Goal: Task Accomplishment & Management: Manage account settings

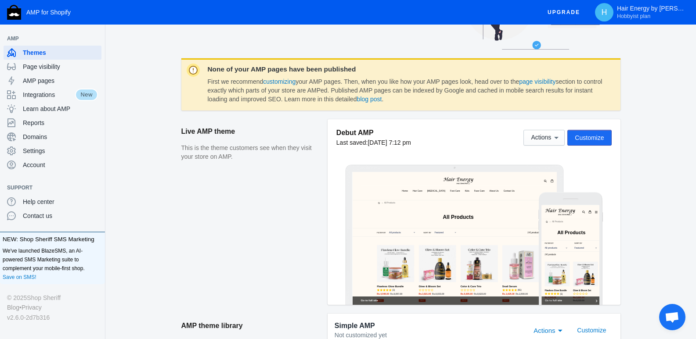
click at [592, 137] on span "Customize" at bounding box center [589, 137] width 29 height 7
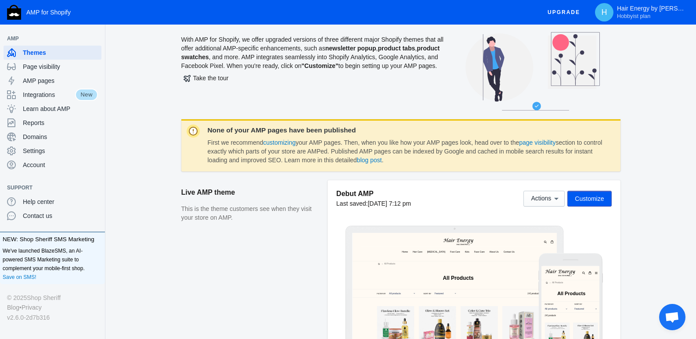
scroll to position [8, 0]
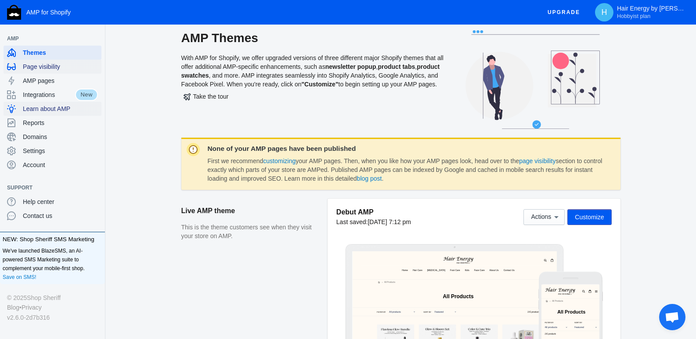
drag, startPoint x: 36, startPoint y: 63, endPoint x: 66, endPoint y: 104, distance: 50.8
click at [36, 63] on span "Page visibility" at bounding box center [60, 66] width 75 height 9
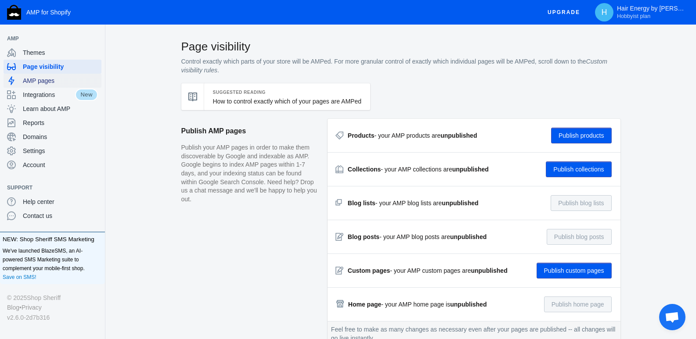
click at [62, 82] on span "AMP pages" at bounding box center [60, 80] width 75 height 9
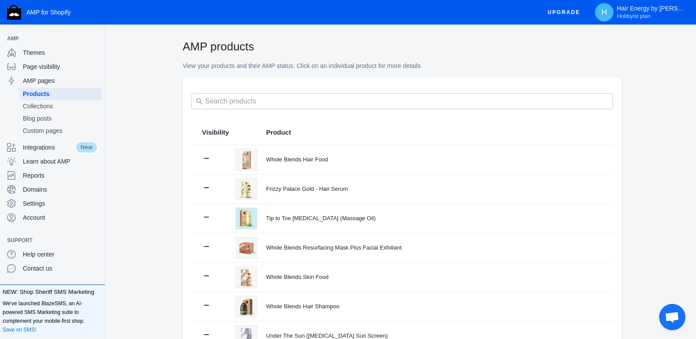
click at [570, 13] on span "Upgrade" at bounding box center [563, 12] width 32 height 16
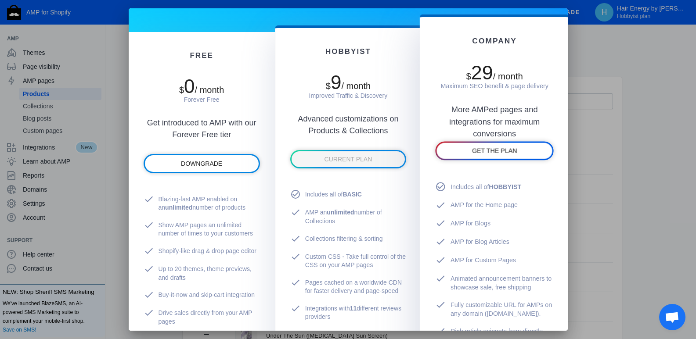
scroll to position [132, 0]
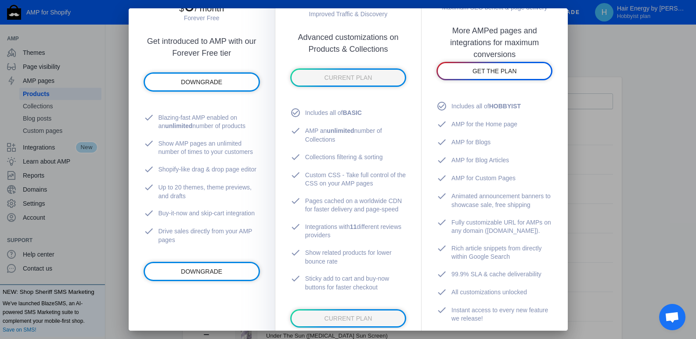
click at [660, 165] on div at bounding box center [348, 169] width 696 height 339
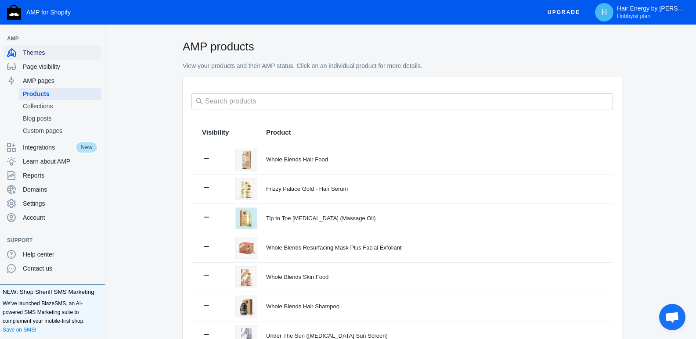
click at [45, 55] on span "Themes" at bounding box center [60, 52] width 75 height 9
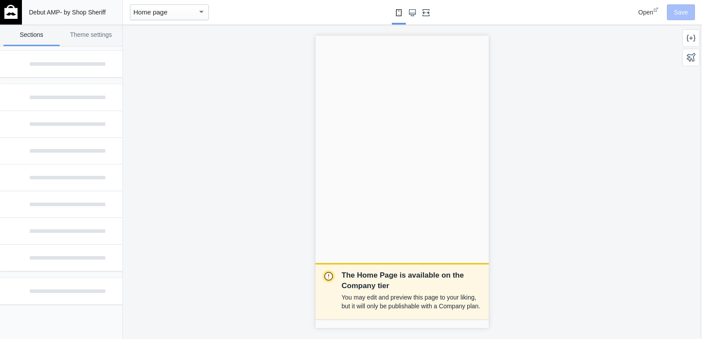
click at [424, 16] on button "Fullscreen" at bounding box center [426, 12] width 14 height 25
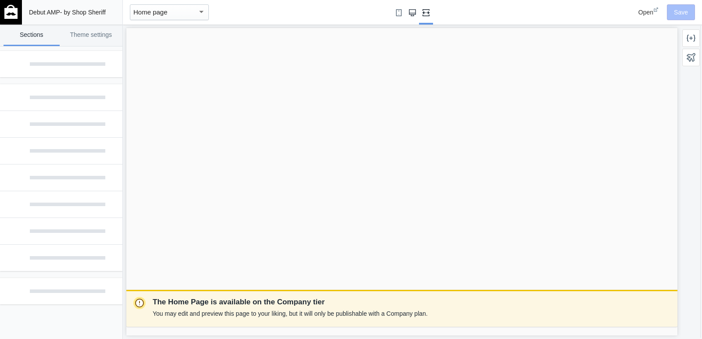
click at [409, 18] on button "Large screen" at bounding box center [413, 12] width 14 height 25
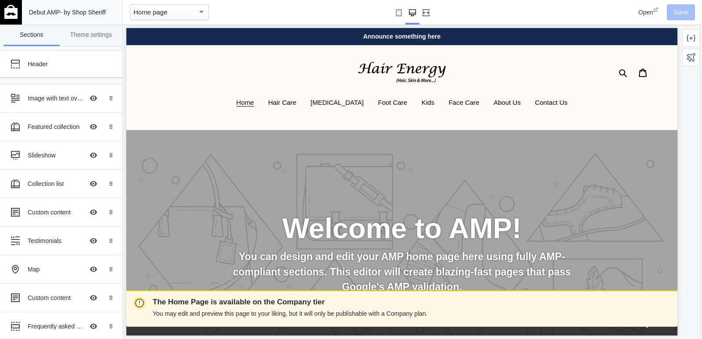
click at [427, 17] on button "Fullscreen" at bounding box center [426, 12] width 14 height 25
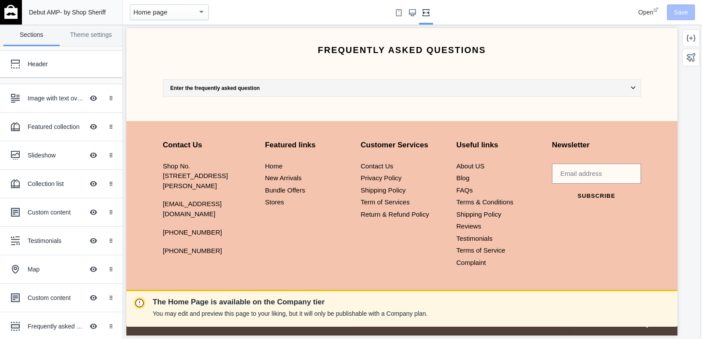
scroll to position [2437, 0]
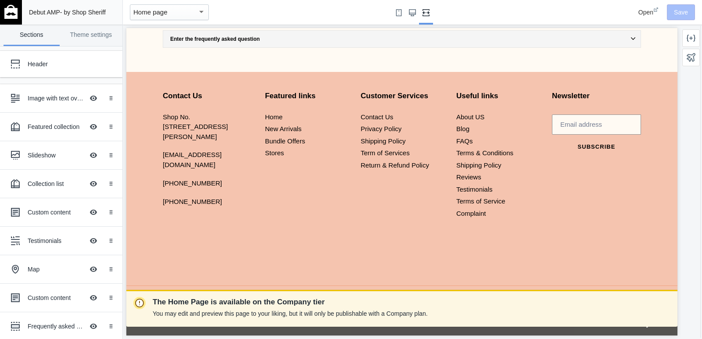
click at [179, 12] on div "Home page" at bounding box center [165, 12] width 64 height 11
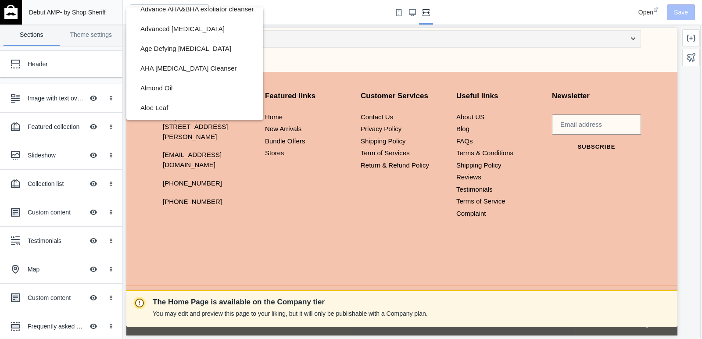
scroll to position [0, 0]
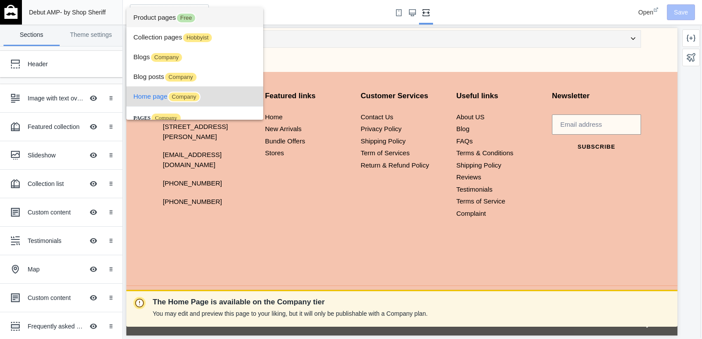
click at [182, 25] on span "Product pages Free" at bounding box center [194, 17] width 123 height 20
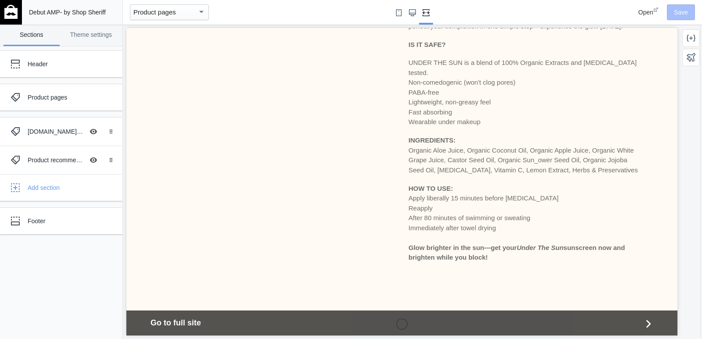
scroll to position [536, 0]
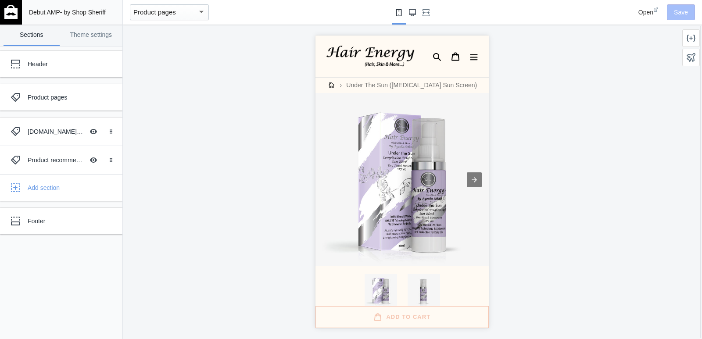
click at [408, 11] on button "Large screen" at bounding box center [413, 12] width 14 height 25
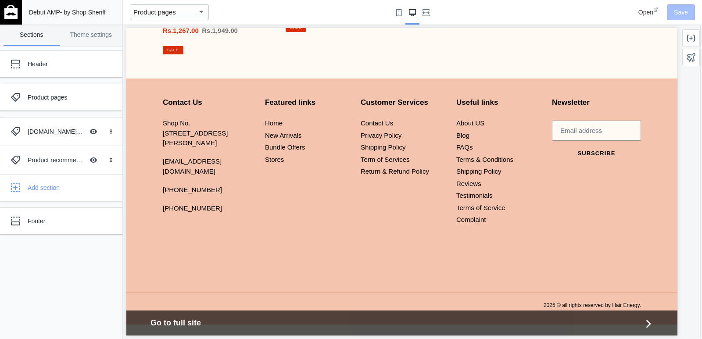
scroll to position [1477, 0]
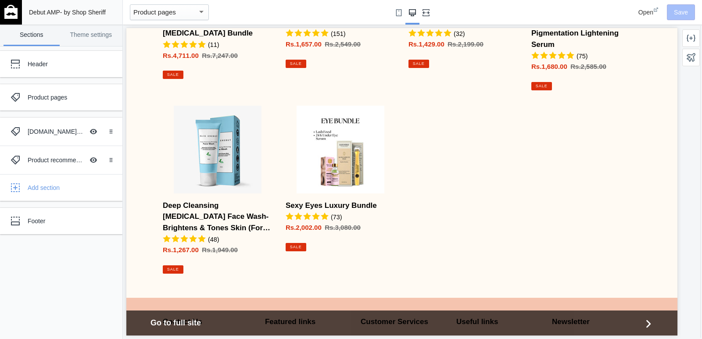
click at [428, 14] on icon "Fullscreen" at bounding box center [426, 12] width 7 height 7
click at [651, 11] on span "Open" at bounding box center [646, 12] width 15 height 7
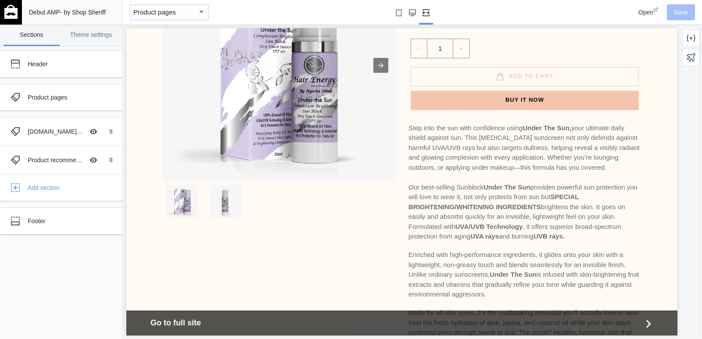
scroll to position [0, 0]
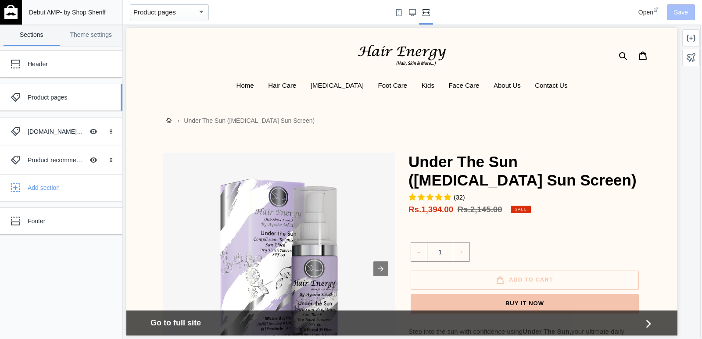
click at [69, 100] on div "Product pages" at bounding box center [65, 97] width 75 height 9
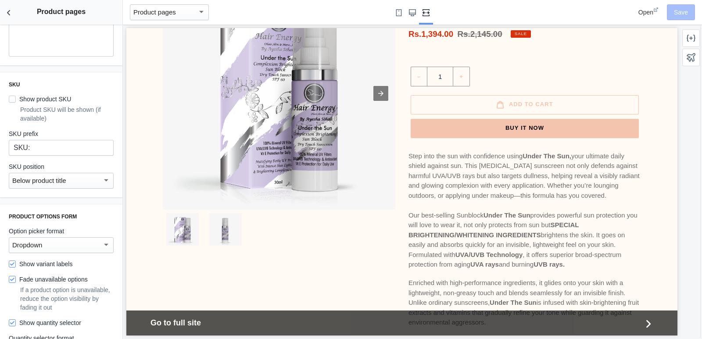
scroll to position [621, 0]
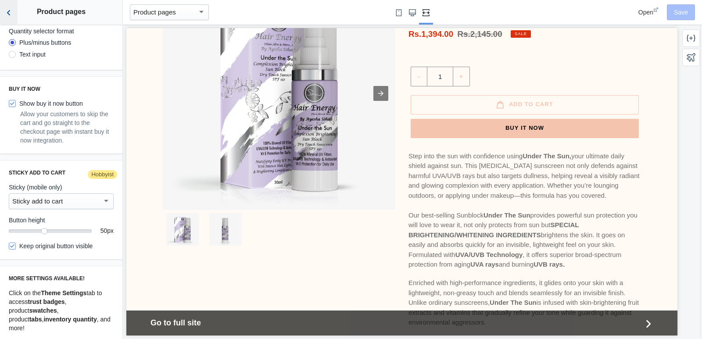
click at [11, 15] on icon "Back to sections" at bounding box center [8, 12] width 9 height 9
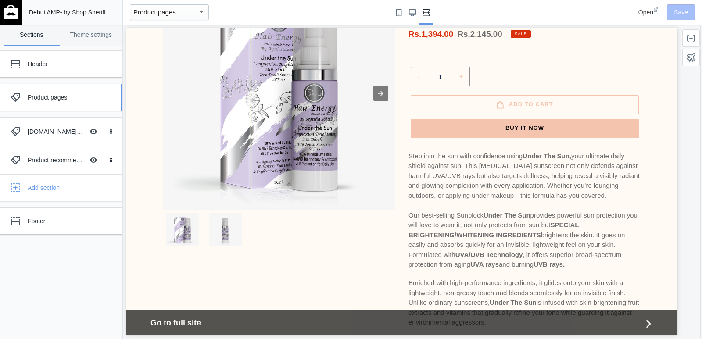
click at [40, 104] on div "Product pages" at bounding box center [55, 98] width 97 height 18
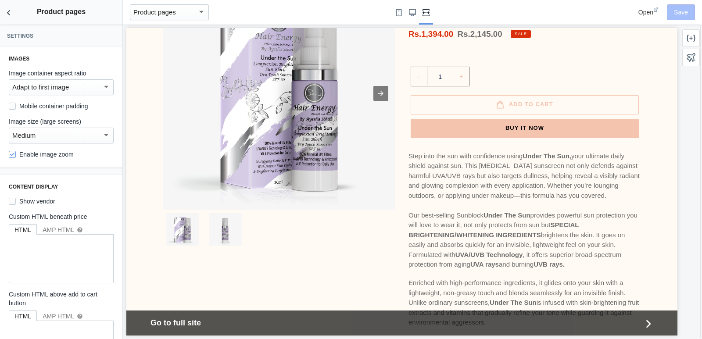
scroll to position [44, 0]
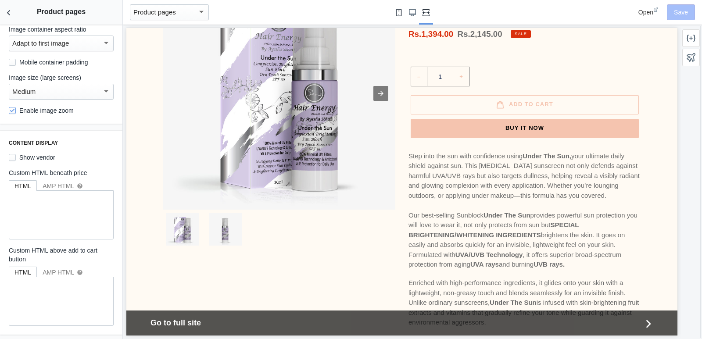
click at [400, 9] on use "Small screen" at bounding box center [399, 12] width 6 height 7
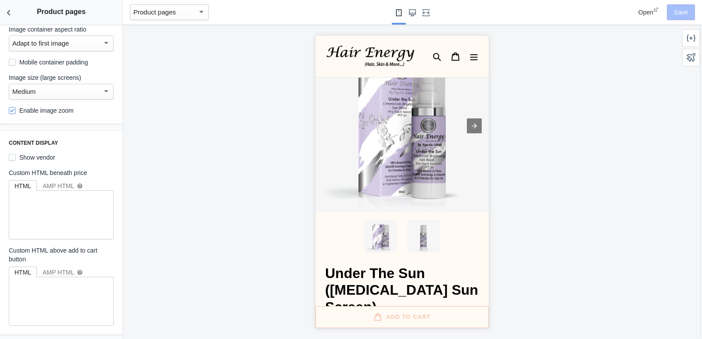
scroll to position [0, 0]
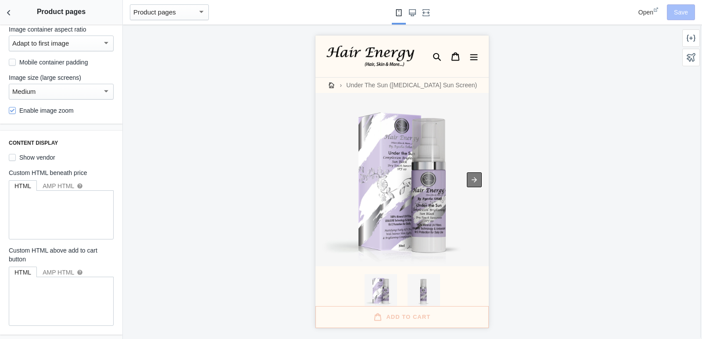
click at [469, 173] on div at bounding box center [474, 180] width 15 height 15
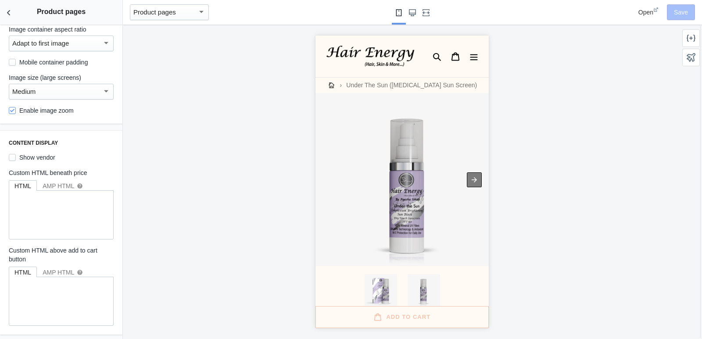
click at [469, 177] on div at bounding box center [474, 180] width 15 height 15
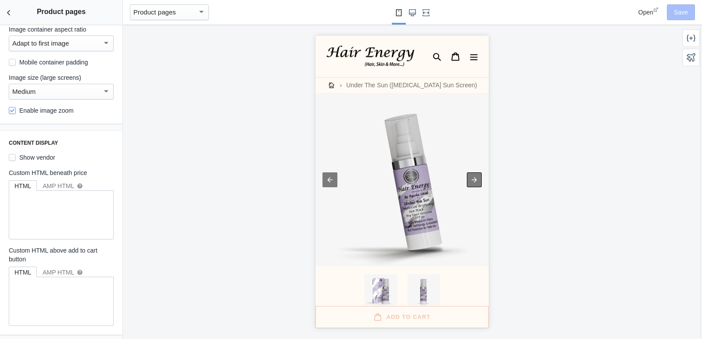
click at [469, 177] on div at bounding box center [474, 180] width 15 height 15
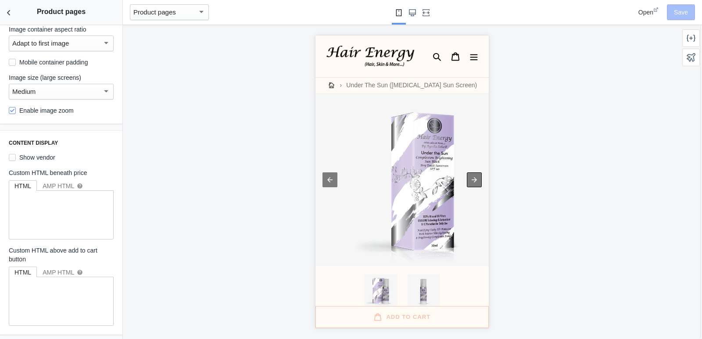
scroll to position [0, 500]
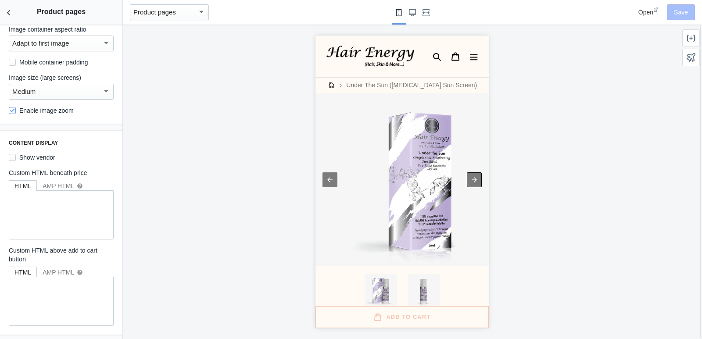
click at [469, 177] on div at bounding box center [474, 180] width 15 height 15
click at [326, 176] on div at bounding box center [329, 180] width 15 height 15
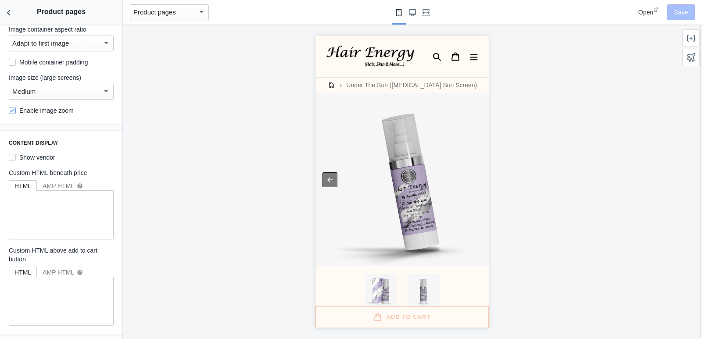
click at [326, 176] on div at bounding box center [329, 180] width 15 height 15
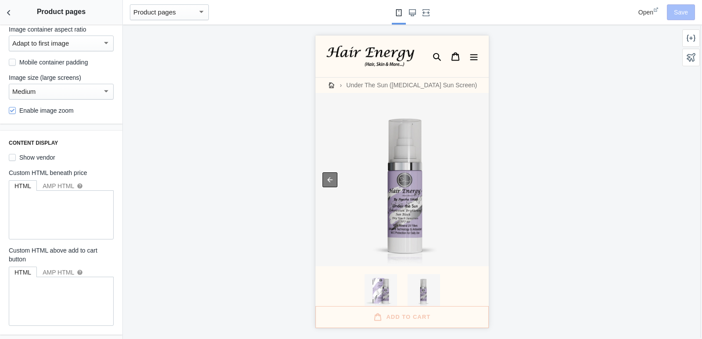
click at [326, 176] on div at bounding box center [329, 180] width 15 height 15
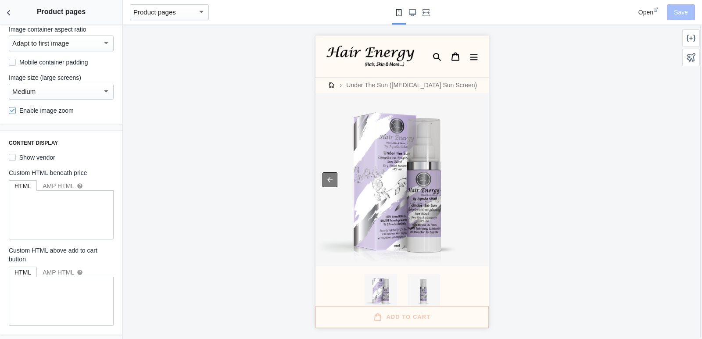
click at [326, 176] on div at bounding box center [329, 180] width 15 height 15
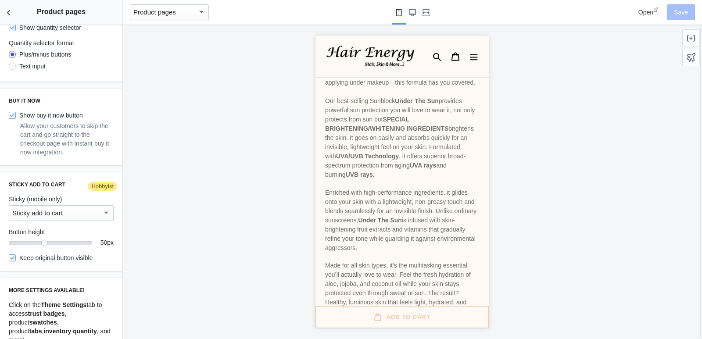
scroll to position [621, 0]
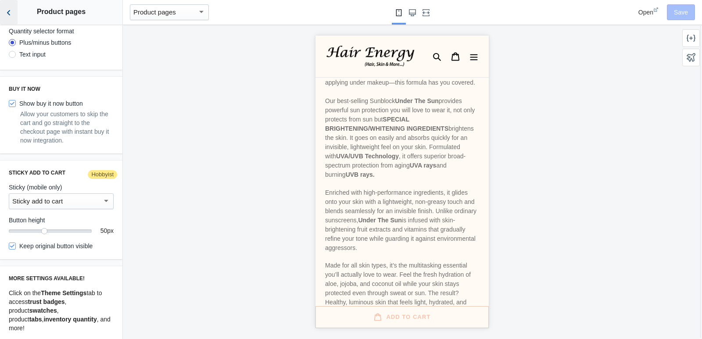
click at [12, 16] on icon "Back to sections" at bounding box center [8, 12] width 9 height 9
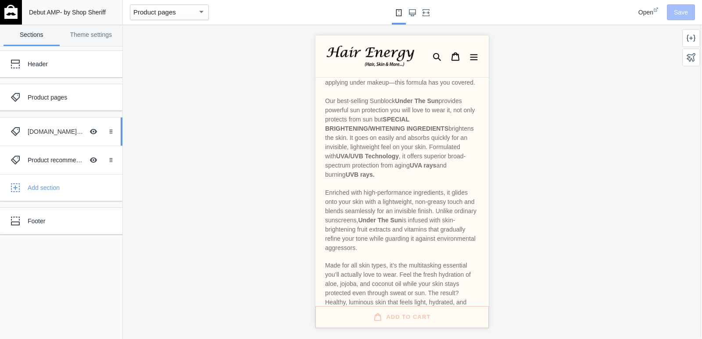
click at [42, 132] on div "Judge.me product reviews" at bounding box center [56, 131] width 56 height 9
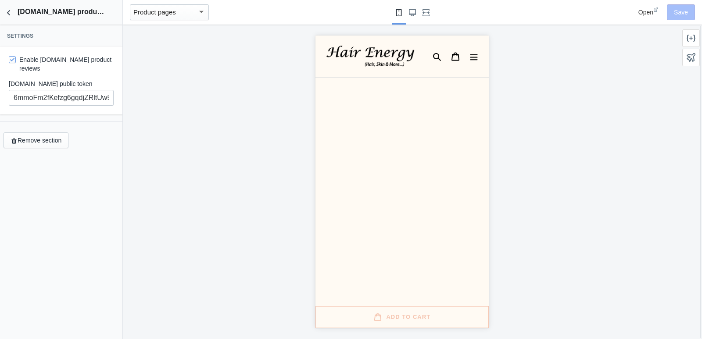
scroll to position [1058, 0]
click at [9, 12] on icon "Back to sections" at bounding box center [8, 12] width 9 height 9
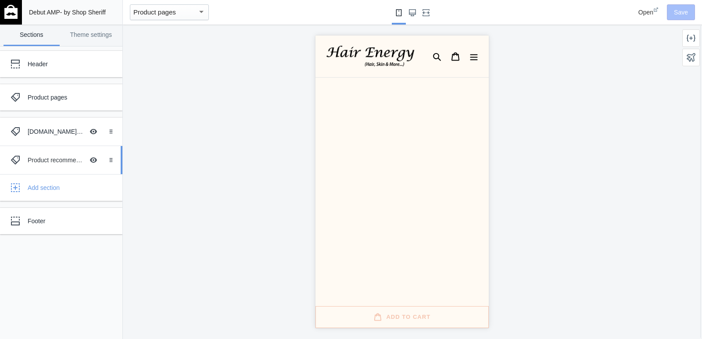
click at [36, 160] on div "Product recommendations" at bounding box center [56, 160] width 56 height 9
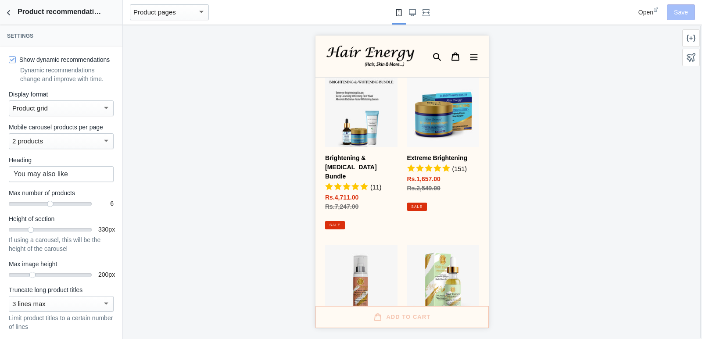
scroll to position [1549, 0]
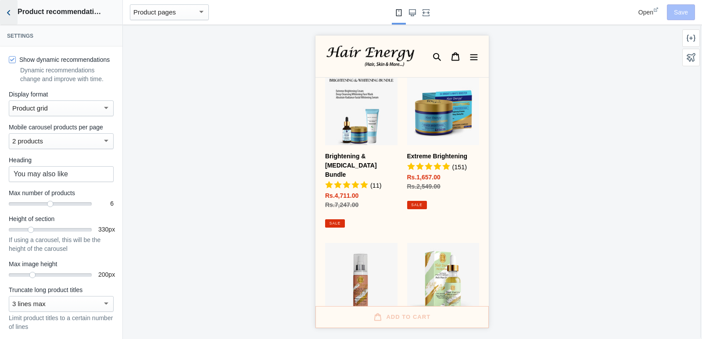
click at [7, 16] on icon "Back to sections" at bounding box center [8, 12] width 9 height 9
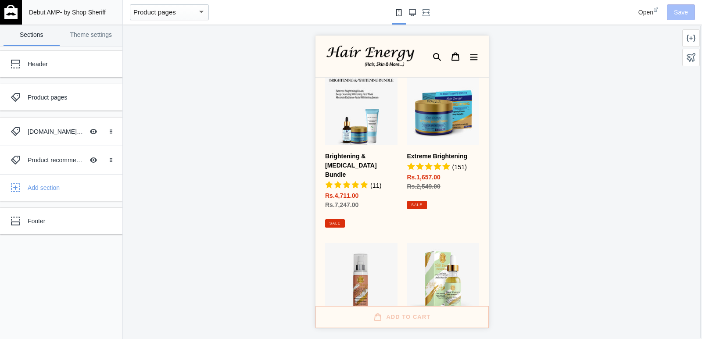
click at [412, 16] on use "Large screen" at bounding box center [412, 12] width 7 height 7
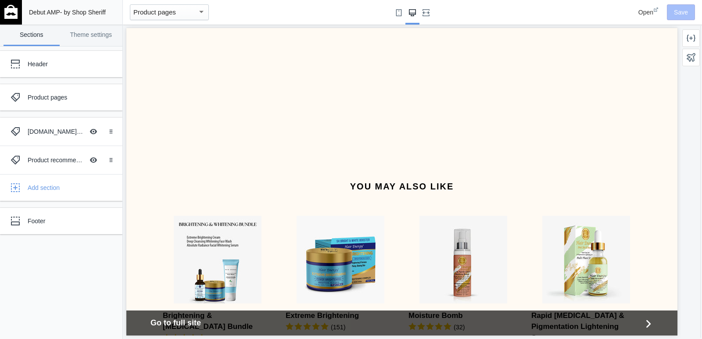
scroll to position [1163, 0]
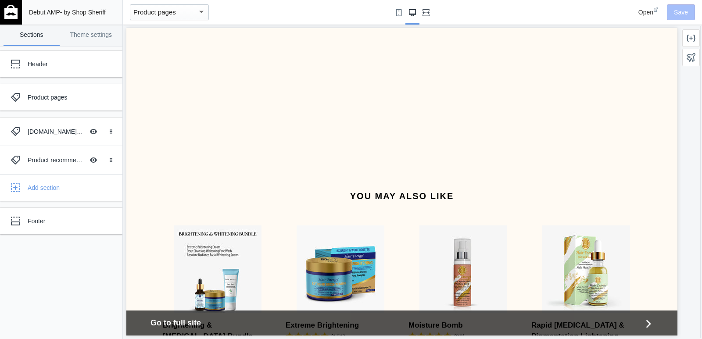
click at [431, 15] on button "Fullscreen" at bounding box center [426, 12] width 14 height 25
